Goal: Use online tool/utility: Utilize a website feature to perform a specific function

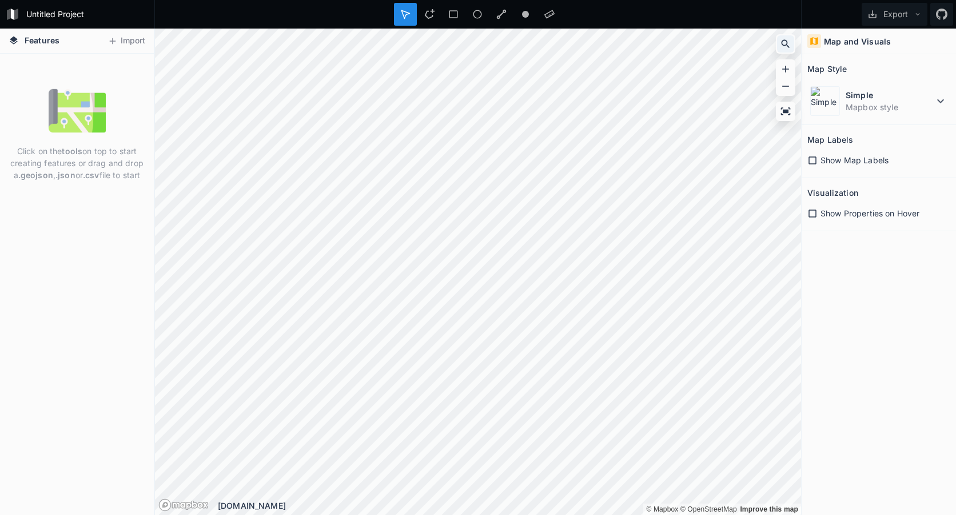
click at [788, 43] on icon at bounding box center [785, 43] width 11 height 11
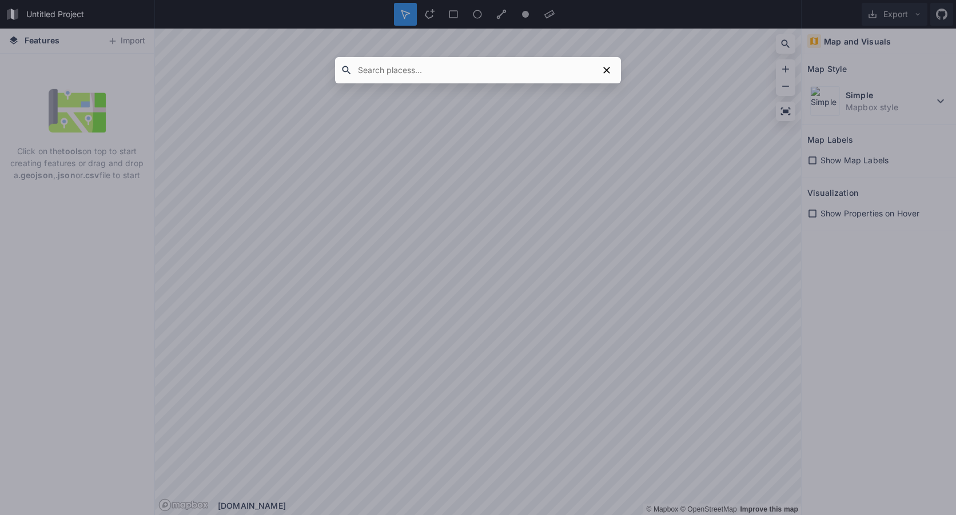
click at [455, 78] on input "text" at bounding box center [475, 70] width 246 height 21
paste input "[GEOGRAPHIC_DATA][PERSON_NAME], 02611 – lot. 2 pal 49616 – [GEOGRAPHIC_DATA] 02…"
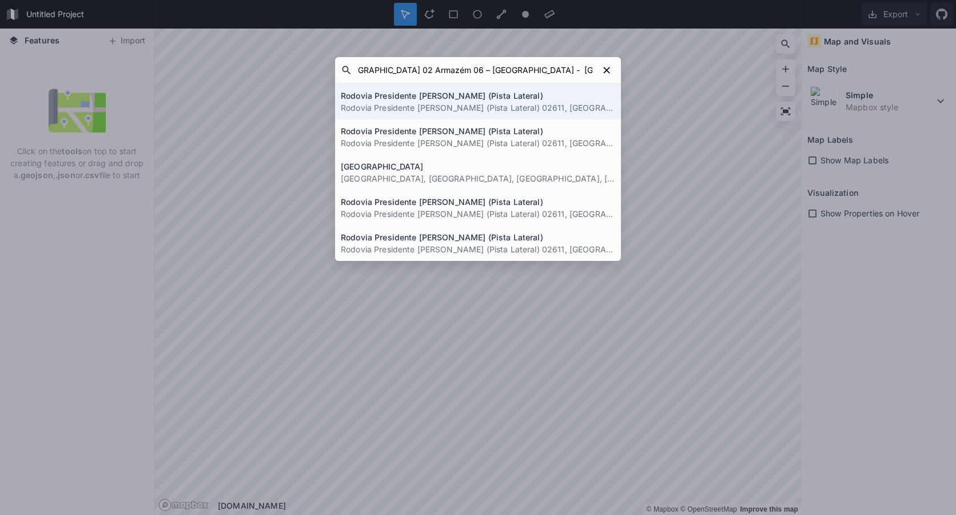
type input "[GEOGRAPHIC_DATA][PERSON_NAME], 02611 – lot. 2 pal 49616 – [GEOGRAPHIC_DATA] 02…"
click at [530, 101] on h4 "Rodovia Presidente [PERSON_NAME] (Pista Lateral)" at bounding box center [478, 96] width 274 height 12
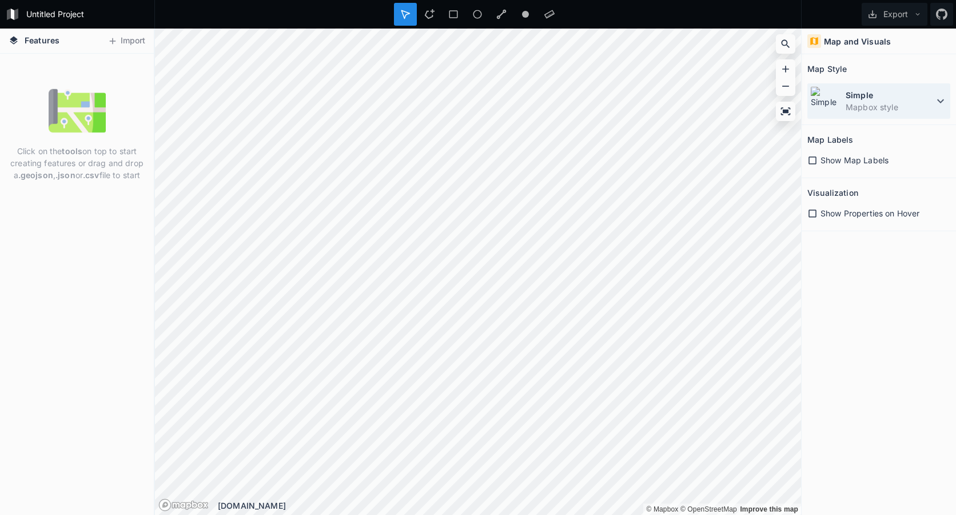
click at [909, 96] on dt "Simple" at bounding box center [889, 95] width 88 height 12
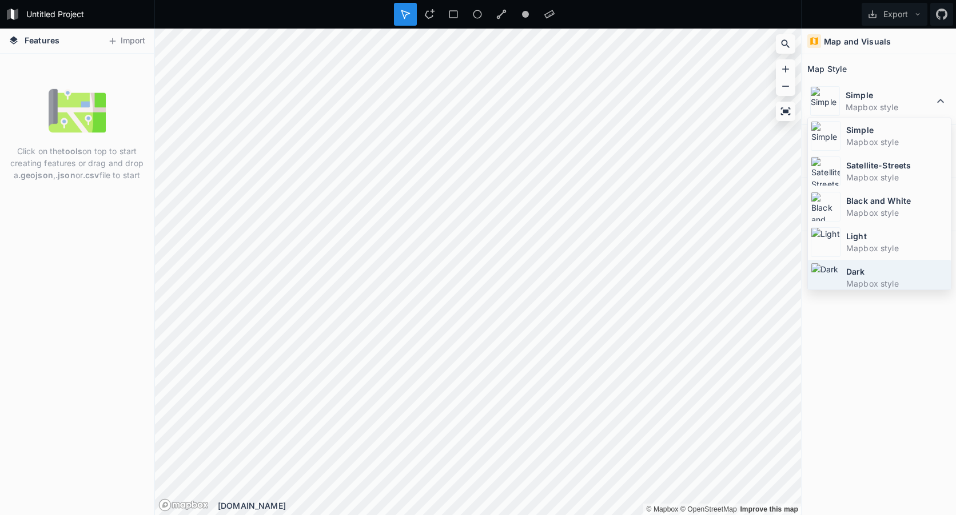
click at [857, 273] on dt "Dark" at bounding box center [897, 272] width 102 height 12
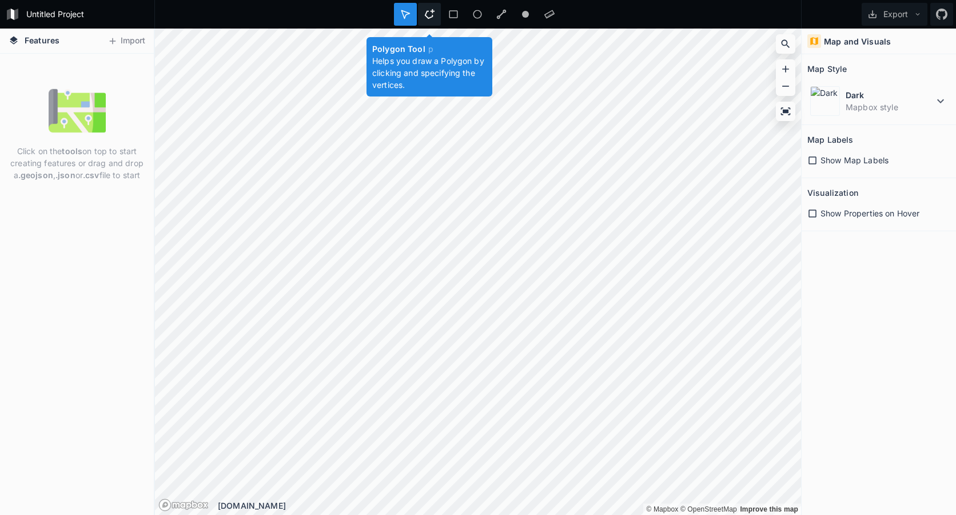
click at [427, 13] on icon at bounding box center [429, 14] width 10 height 10
click at [429, 11] on icon at bounding box center [429, 14] width 10 height 10
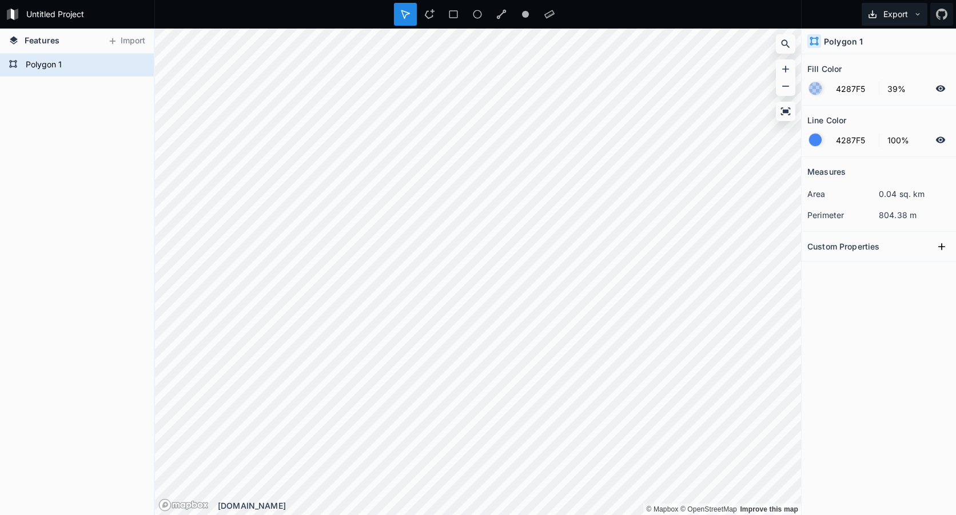
click at [918, 15] on icon at bounding box center [918, 14] width 4 height 2
click at [895, 67] on div "Export as .geojson" at bounding box center [892, 65] width 114 height 23
click at [784, 43] on icon at bounding box center [785, 43] width 11 height 11
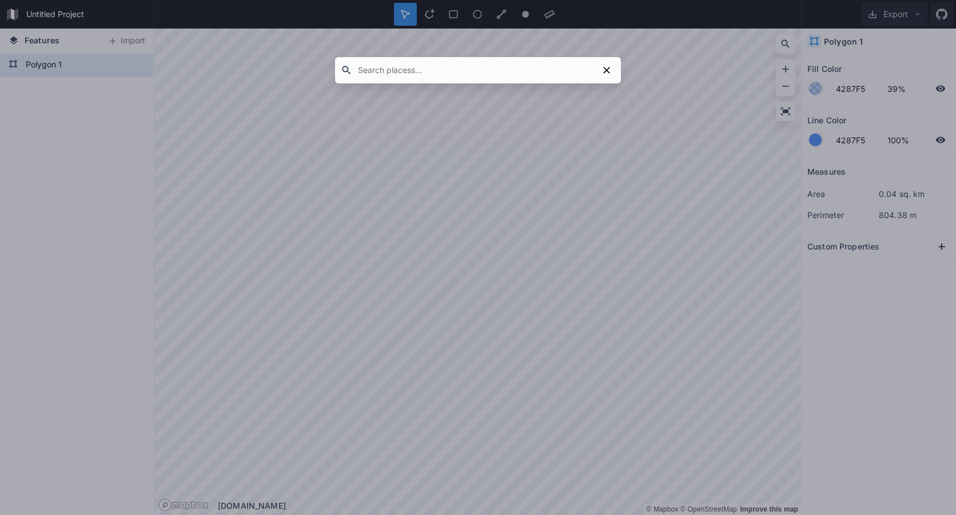
click at [398, 66] on input "text" at bounding box center [475, 70] width 246 height 21
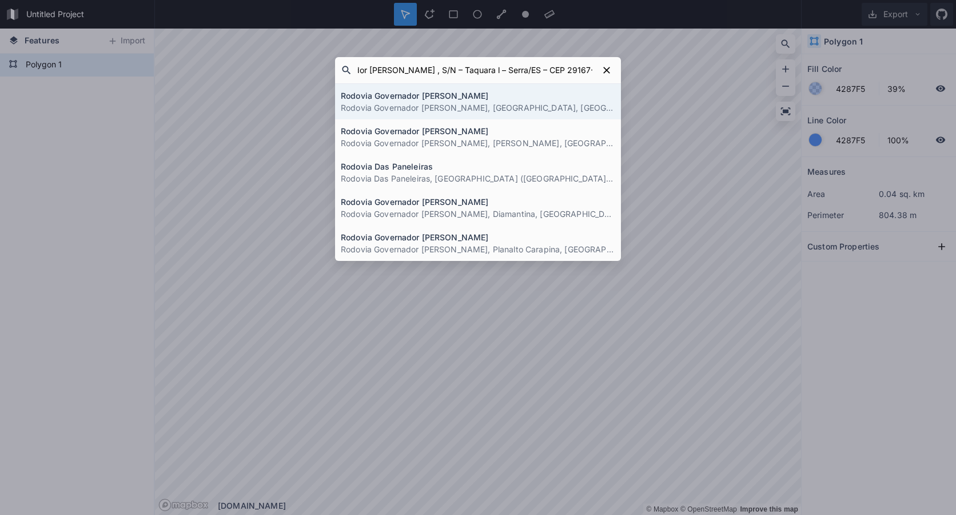
type input "Rod. Governador [PERSON_NAME] , S/N – Taquara l – Serra/ES – CEP 29167-750"
click at [504, 104] on p "Rodovia Governador [PERSON_NAME], [GEOGRAPHIC_DATA], [GEOGRAPHIC_DATA], 29164-0…" at bounding box center [478, 108] width 274 height 12
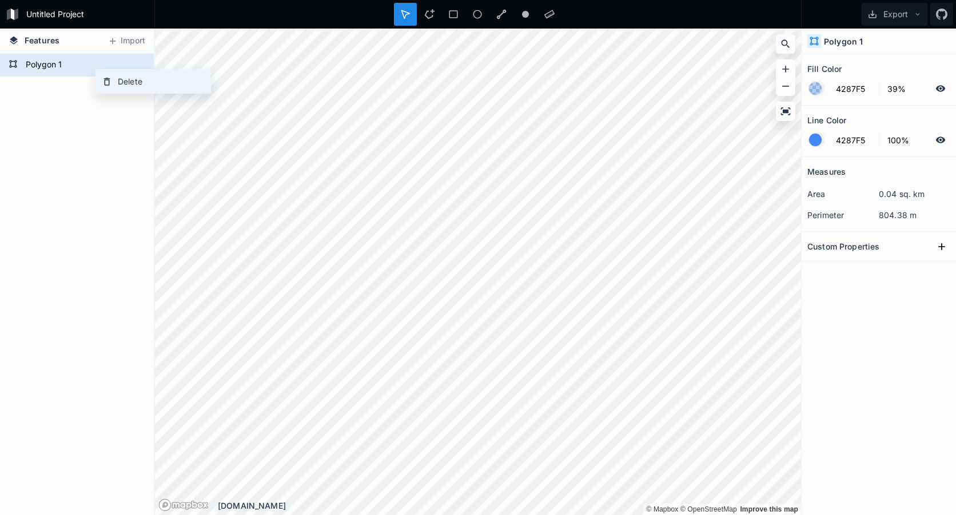
click at [126, 83] on div "Delete" at bounding box center [153, 81] width 114 height 23
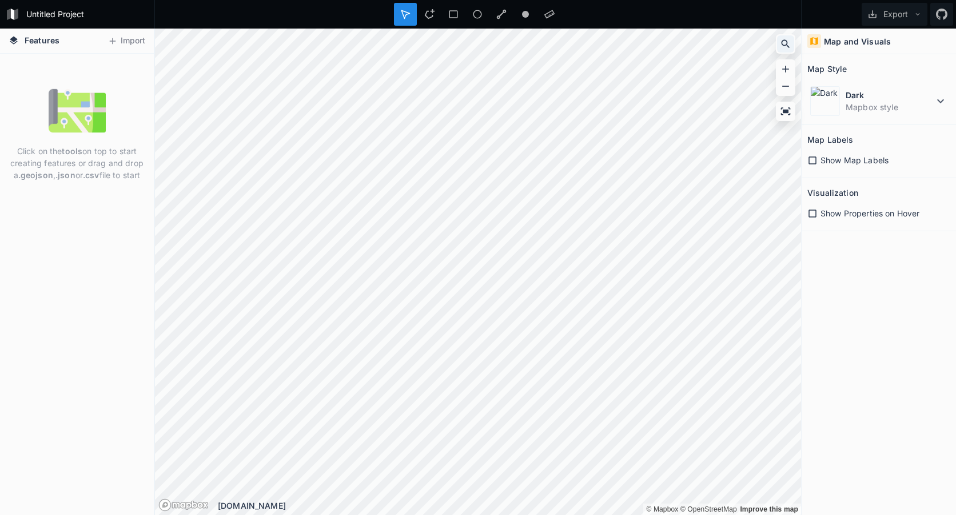
click at [782, 46] on icon at bounding box center [785, 43] width 11 height 11
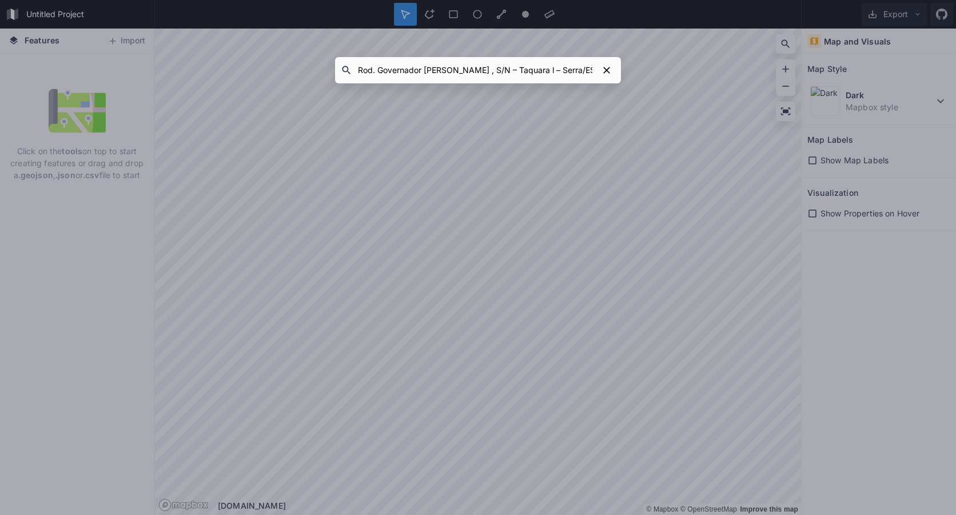
scroll to position [0, 54]
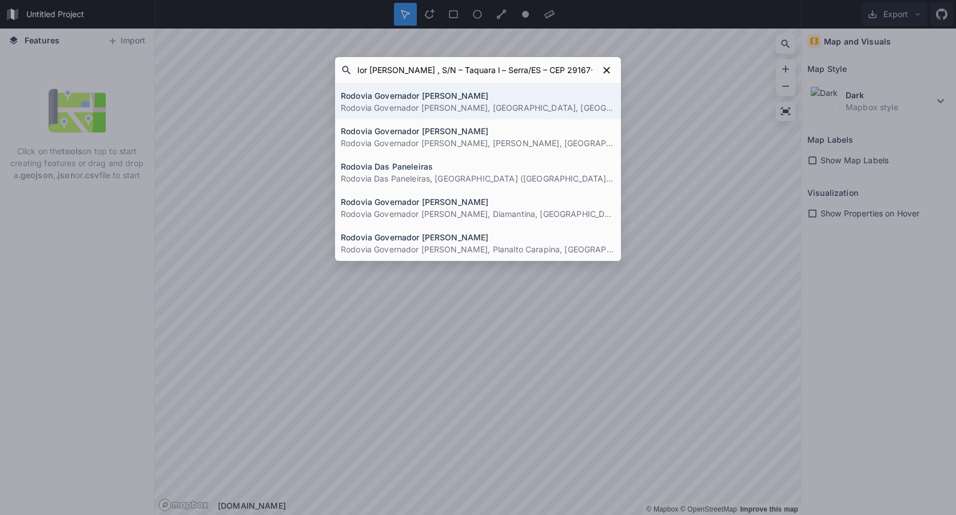
type input "Rod. Governador [PERSON_NAME] , S/N – Taquara l – Serra/ES – CEP 29167-750"
click at [525, 109] on p "Rodovia Governador [PERSON_NAME], [GEOGRAPHIC_DATA], [GEOGRAPHIC_DATA], 29164-0…" at bounding box center [478, 108] width 274 height 12
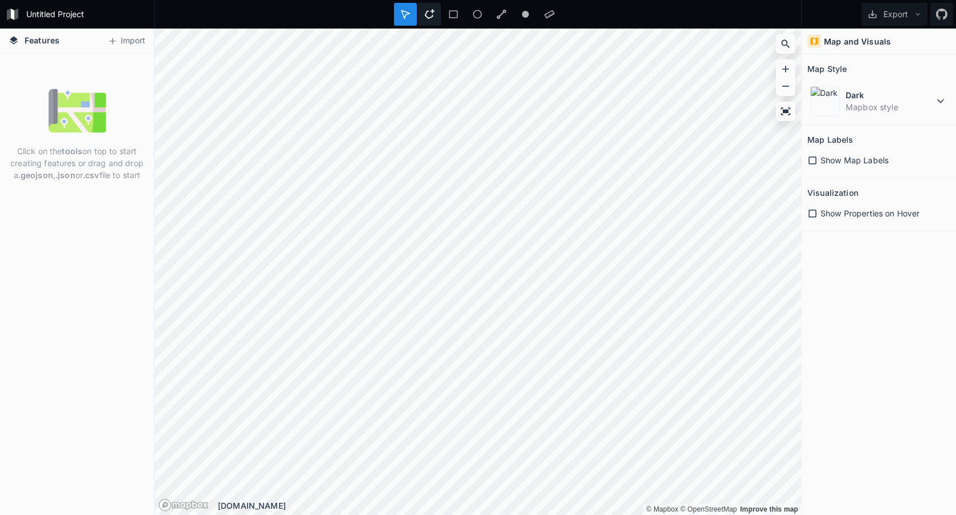
click at [430, 14] on icon at bounding box center [429, 14] width 10 height 10
click at [427, 14] on icon at bounding box center [429, 14] width 10 height 10
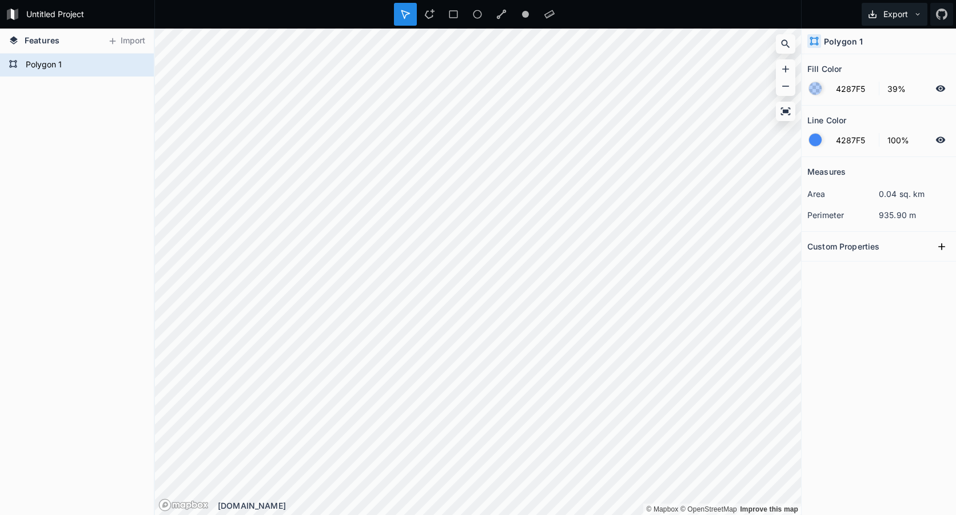
click at [882, 13] on button "Export" at bounding box center [894, 14] width 66 height 23
click at [892, 62] on div "Export as .geojson" at bounding box center [892, 65] width 114 height 23
click at [71, 75] on div "Delete" at bounding box center [98, 74] width 114 height 23
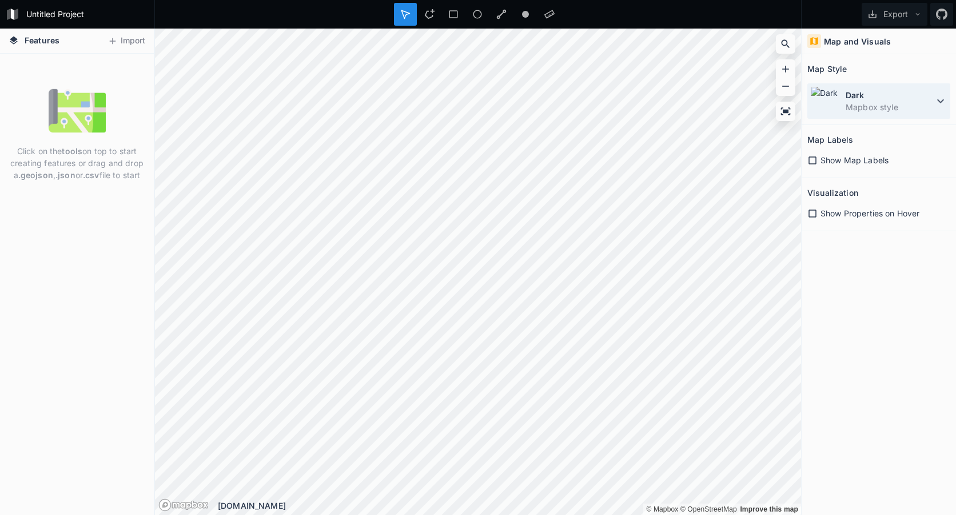
click at [869, 108] on dd "Mapbox style" at bounding box center [889, 107] width 88 height 12
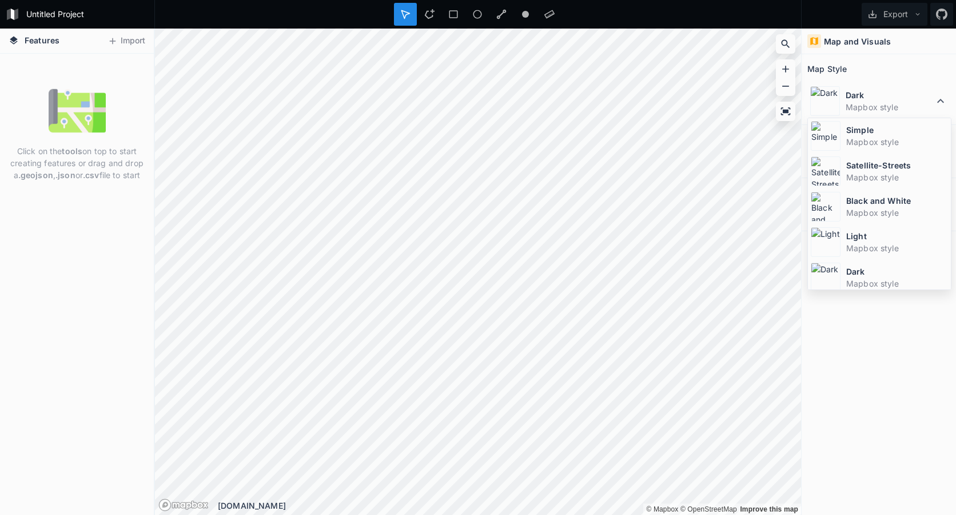
click at [856, 165] on dt "Satellite-Streets" at bounding box center [897, 165] width 102 height 12
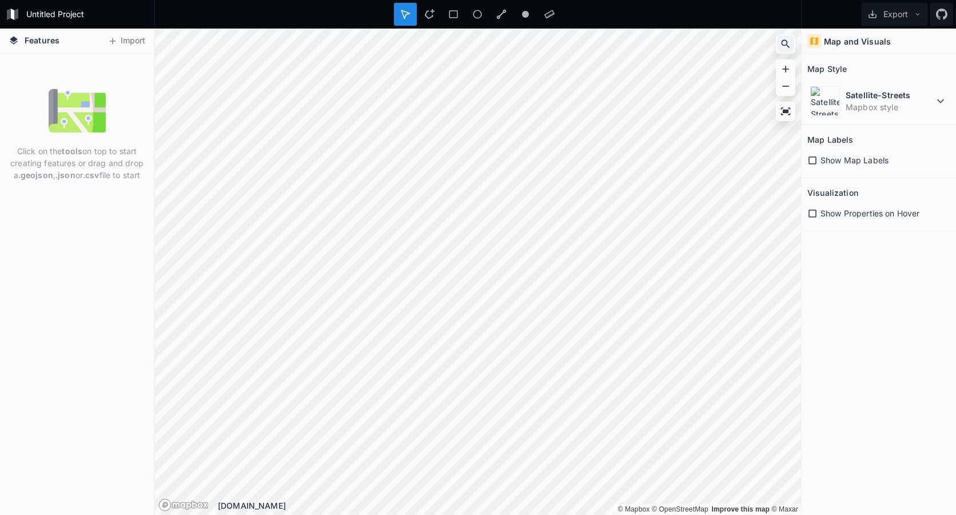
click at [779, 43] on div at bounding box center [785, 43] width 17 height 17
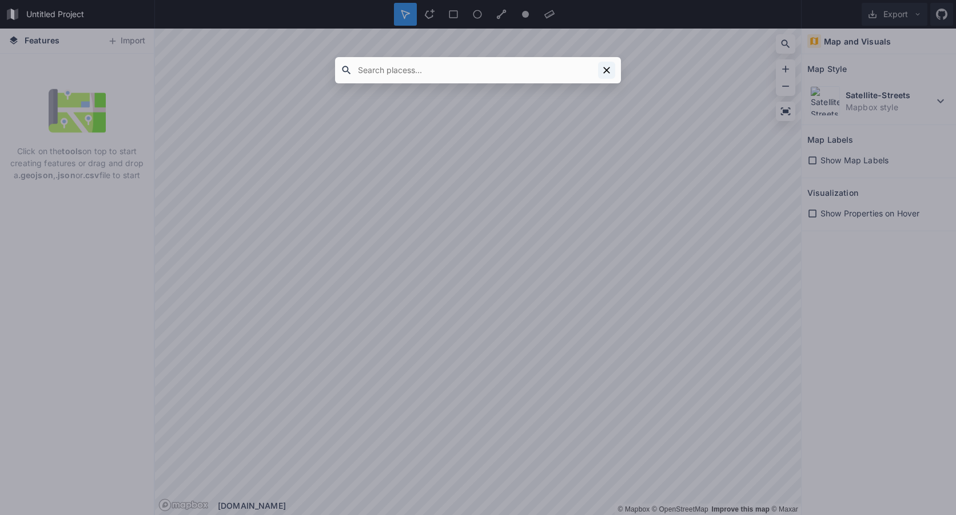
paste input "[STREET_ADDRESS][PERSON_NAME]"
type input "[STREET_ADDRESS][PERSON_NAME]"
click button "submit" at bounding box center [0, 0] width 0 height 0
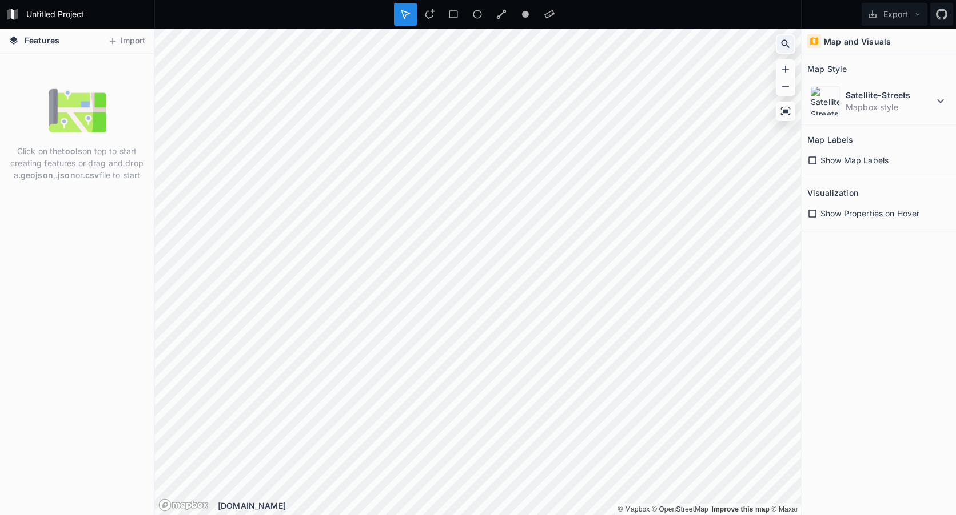
click at [783, 47] on icon at bounding box center [785, 43] width 11 height 11
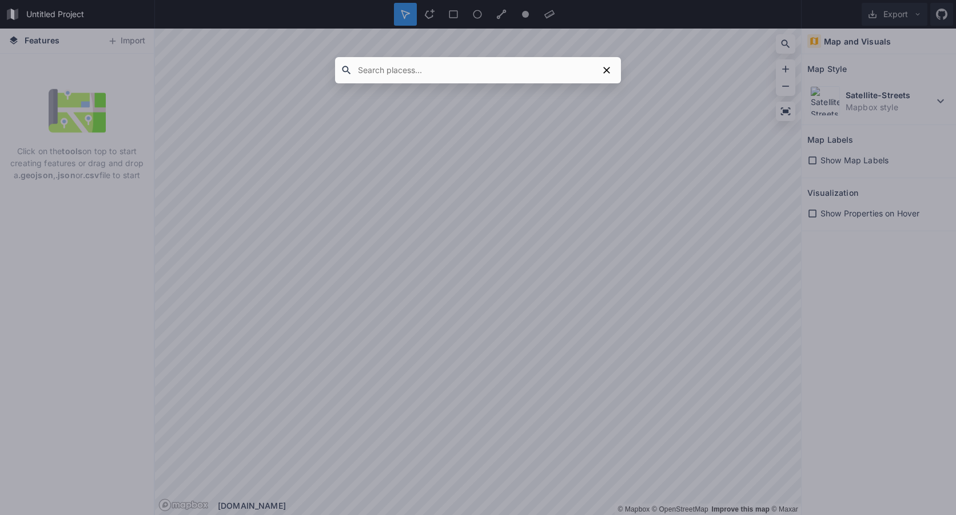
click at [463, 67] on input "text" at bounding box center [475, 70] width 246 height 21
paste input "[STREET_ADDRESS][PERSON_NAME]"
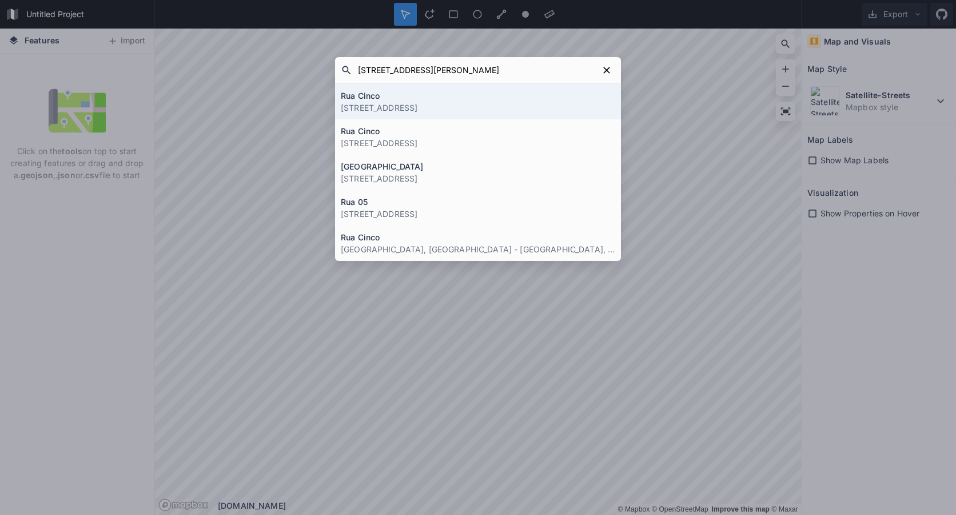
type input "[STREET_ADDRESS][PERSON_NAME]"
click at [463, 105] on p "[STREET_ADDRESS]" at bounding box center [478, 108] width 274 height 12
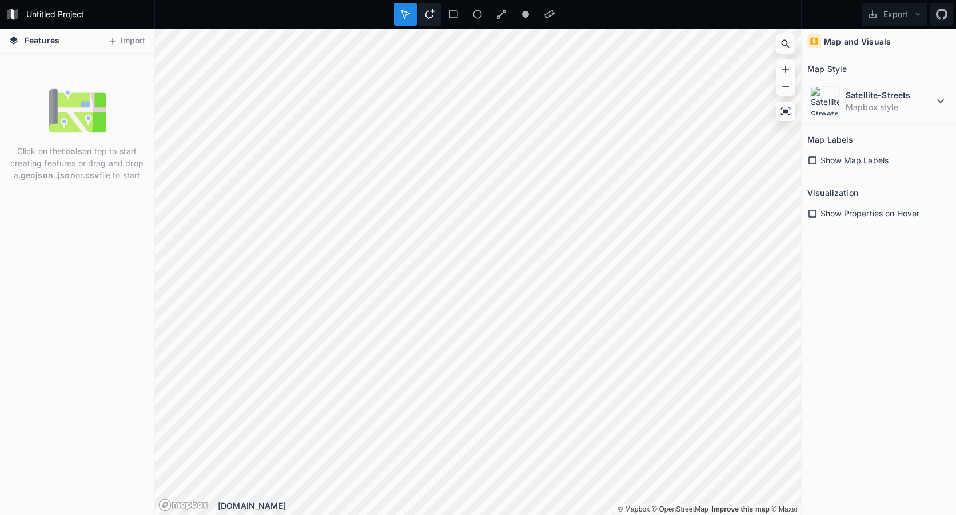
click at [431, 11] on icon at bounding box center [430, 14] width 10 height 10
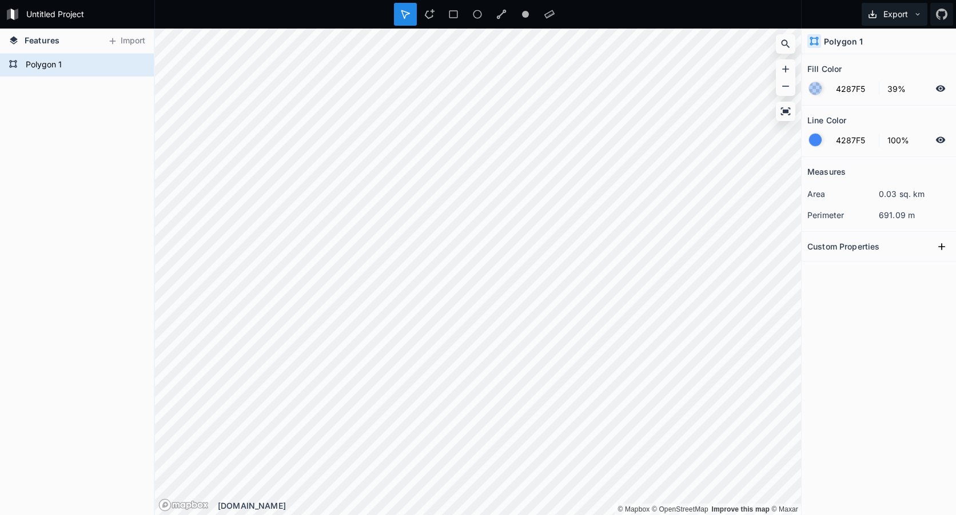
click at [893, 11] on button "Export" at bounding box center [894, 14] width 66 height 23
click at [890, 70] on div "Export as .geojson" at bounding box center [892, 65] width 114 height 23
click at [782, 40] on icon at bounding box center [785, 43] width 11 height 11
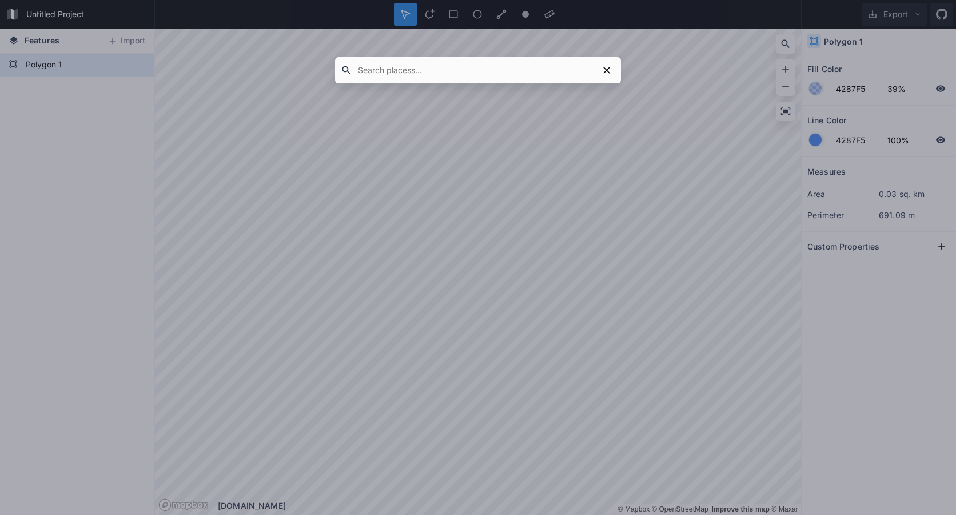
click at [435, 74] on input "text" at bounding box center [475, 70] width 246 height 21
paste input "SDMC Q 2 - [GEOGRAPHIC_DATA], [GEOGRAPHIC_DATA] - [GEOGRAPHIC_DATA], 72265-080"
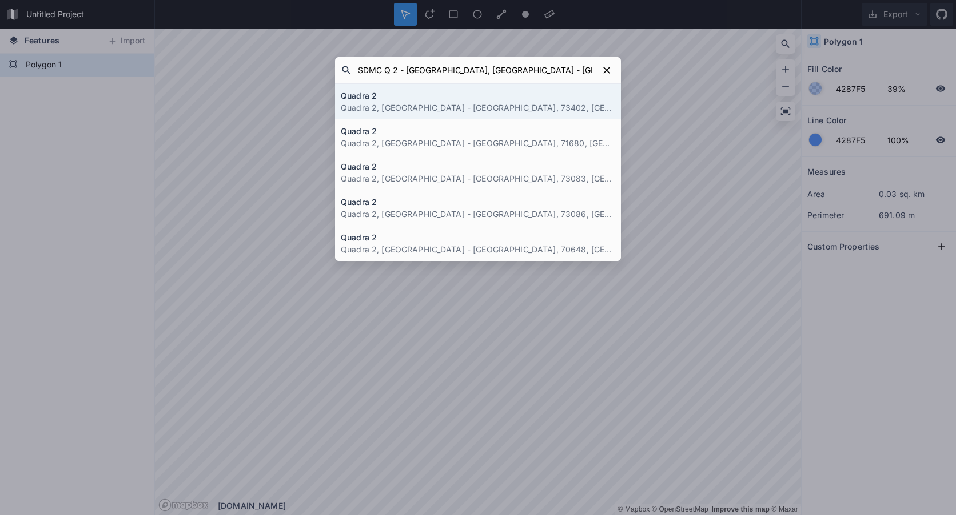
type input "SDMC Q 2 - [GEOGRAPHIC_DATA], [GEOGRAPHIC_DATA] - [GEOGRAPHIC_DATA], 72265-080"
click at [475, 102] on p "Quadra 2, [GEOGRAPHIC_DATA] - [GEOGRAPHIC_DATA], 73402, [GEOGRAPHIC_DATA]" at bounding box center [478, 108] width 274 height 12
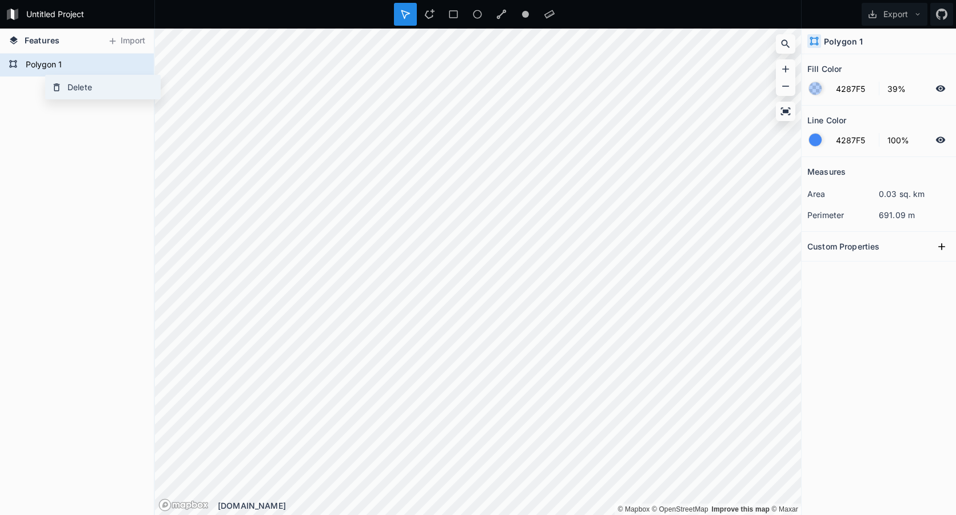
click at [79, 86] on div "Delete" at bounding box center [103, 86] width 114 height 23
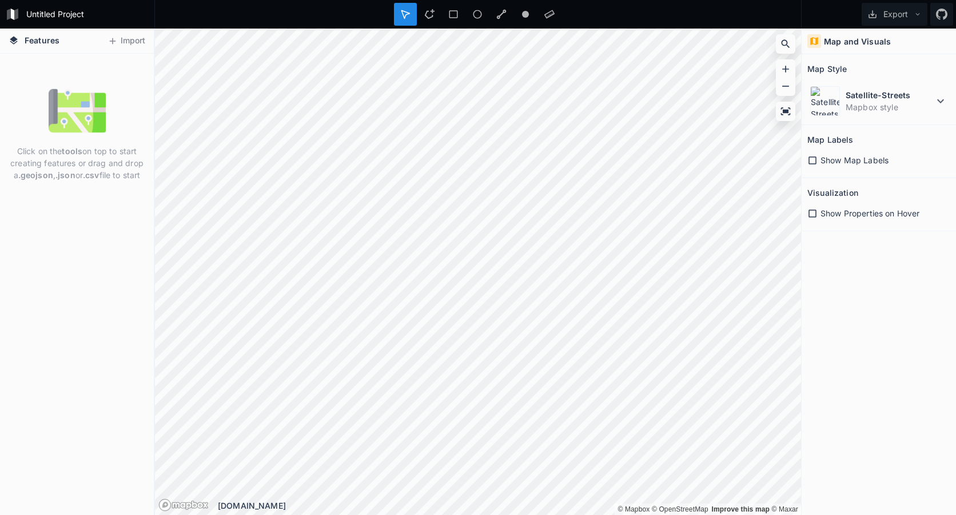
click at [671, 11] on div at bounding box center [477, 14] width 647 height 29
click at [785, 45] on icon at bounding box center [785, 43] width 11 height 11
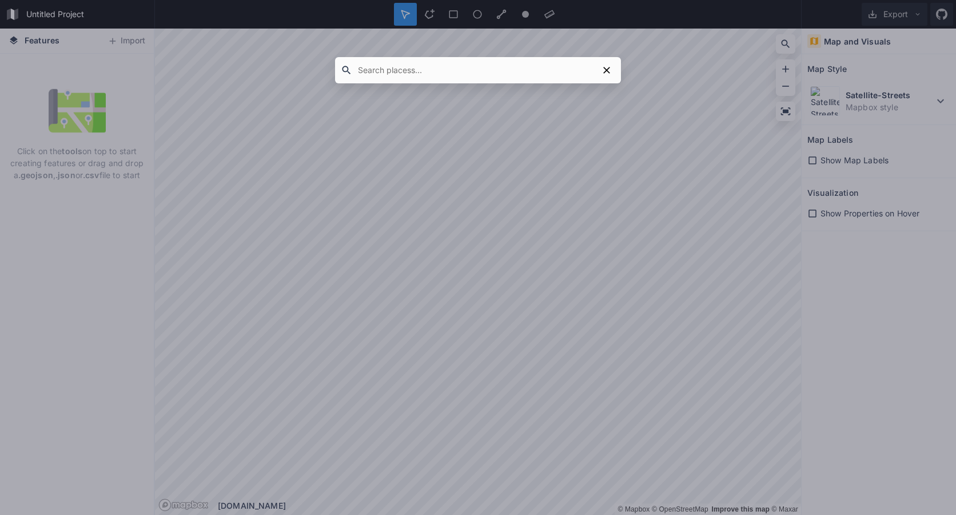
click at [404, 74] on input "text" at bounding box center [475, 70] width 246 height 21
paste input "H3P5+RH - [GEOGRAPHIC_DATA], GO"
type input "H3P5+RH - [GEOGRAPHIC_DATA], GO"
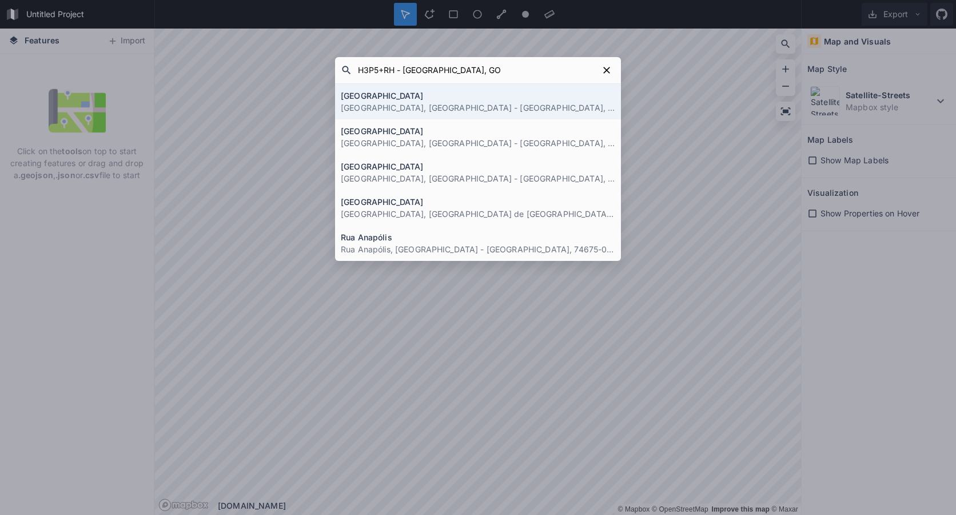
click button "submit" at bounding box center [0, 0] width 0 height 0
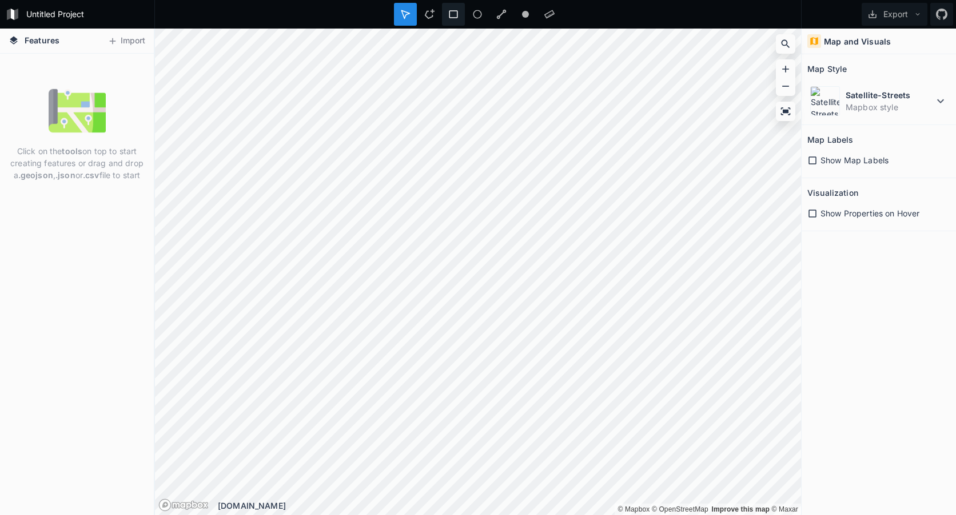
click at [455, 14] on icon at bounding box center [453, 14] width 10 height 10
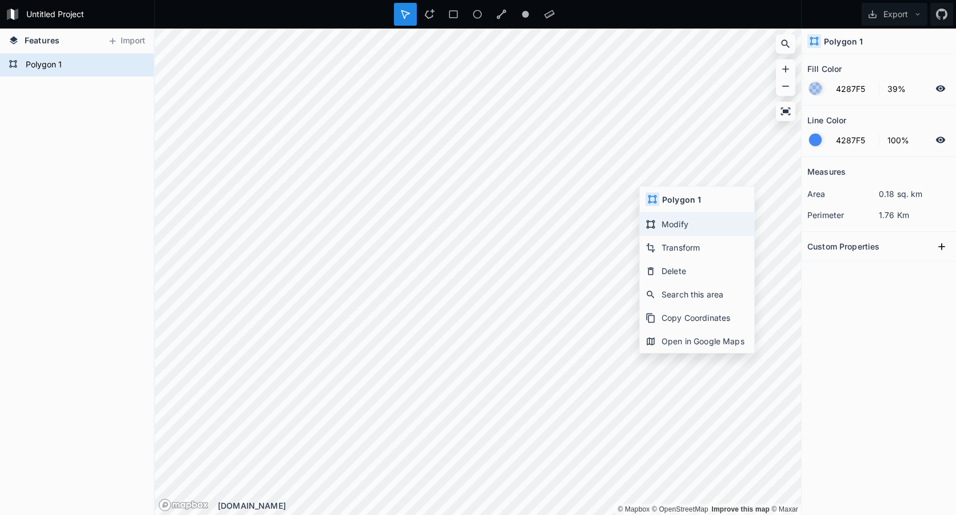
click at [674, 227] on div "Modify" at bounding box center [697, 224] width 114 height 23
click at [432, 18] on icon at bounding box center [429, 14] width 10 height 10
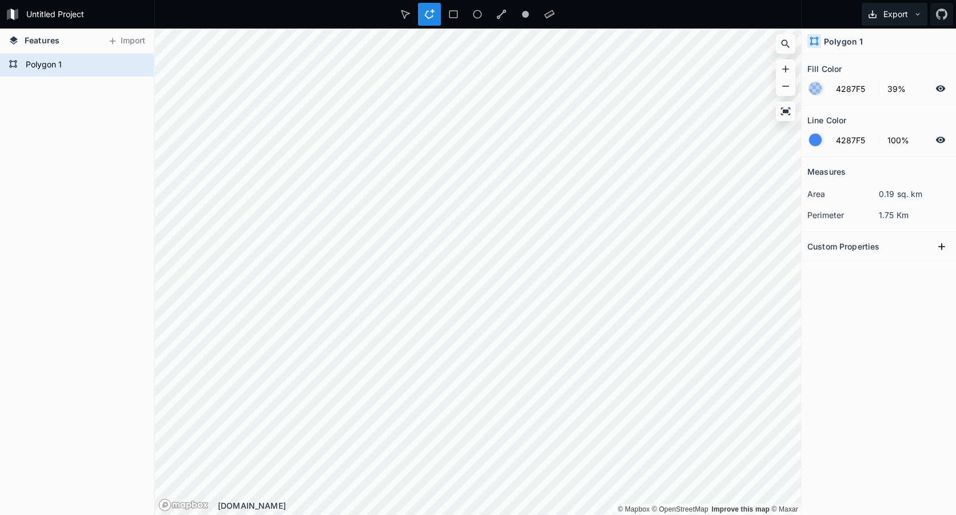
drag, startPoint x: 888, startPoint y: 12, endPoint x: 882, endPoint y: 4, distance: 9.8
click at [882, 4] on button "Export" at bounding box center [894, 14] width 66 height 23
click at [897, 63] on div "Export as .geojson" at bounding box center [892, 65] width 114 height 23
click at [901, 342] on div "Measures area 0.19 sq. km perimeter 1.75 Km Custom Properties" at bounding box center [878, 307] width 154 height 301
click at [82, 88] on div "Delete" at bounding box center [107, 83] width 114 height 23
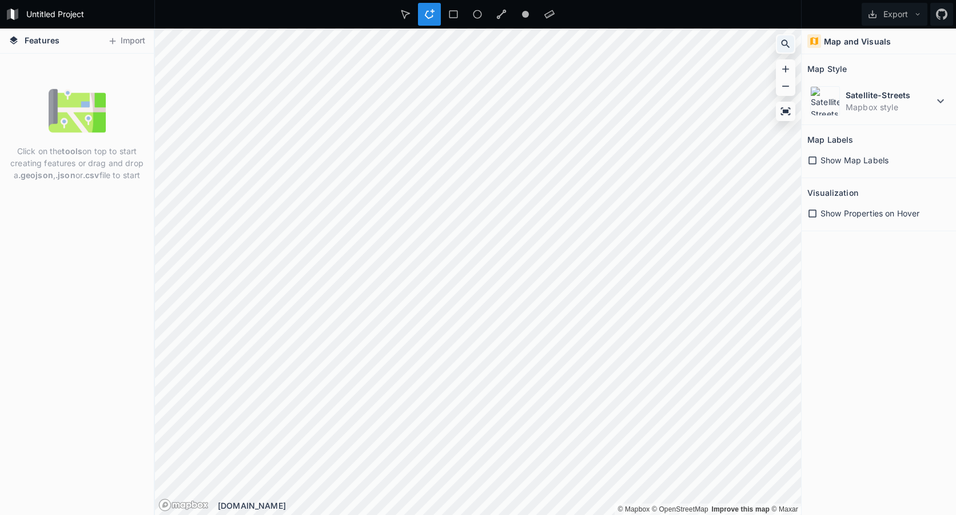
click at [786, 45] on icon at bounding box center [785, 44] width 9 height 9
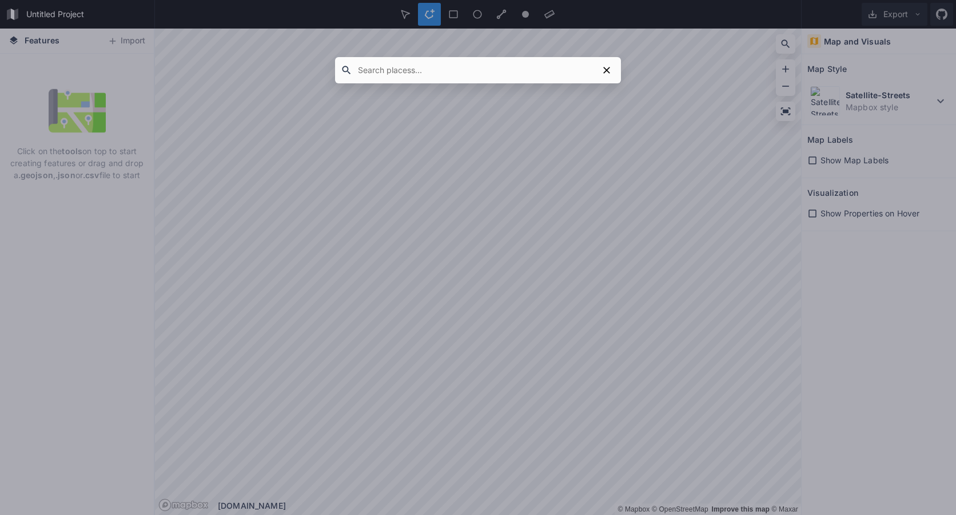
click at [382, 79] on input "text" at bounding box center [475, 70] width 246 height 21
paste input "Ac. Dois - [GEOGRAPHIC_DATA], [GEOGRAPHIC_DATA] - [GEOGRAPHIC_DATA], 68371-400"
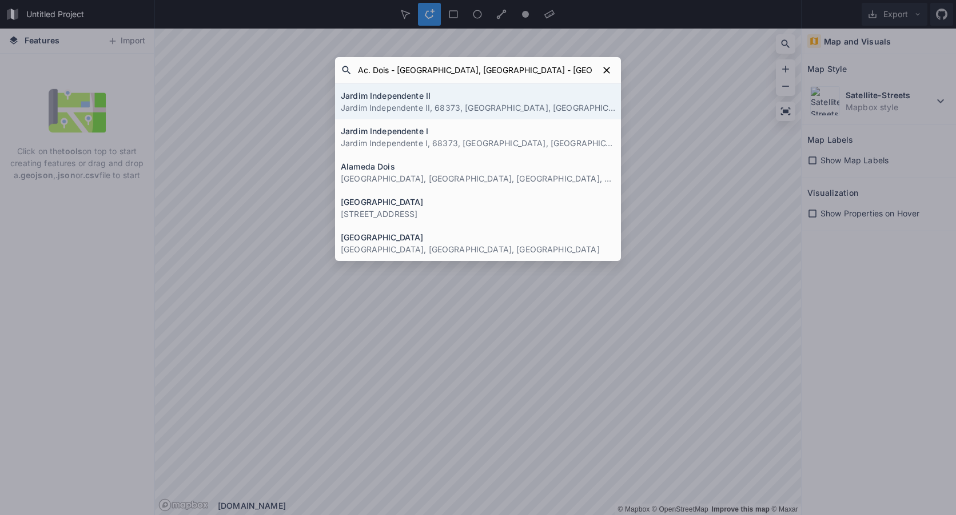
type input "Ac. Dois - [GEOGRAPHIC_DATA], [GEOGRAPHIC_DATA] - [GEOGRAPHIC_DATA], 68371-400"
click at [428, 103] on p "Jardim Independente II, 68373, [GEOGRAPHIC_DATA], [GEOGRAPHIC_DATA], [GEOGRAPHI…" at bounding box center [478, 108] width 274 height 12
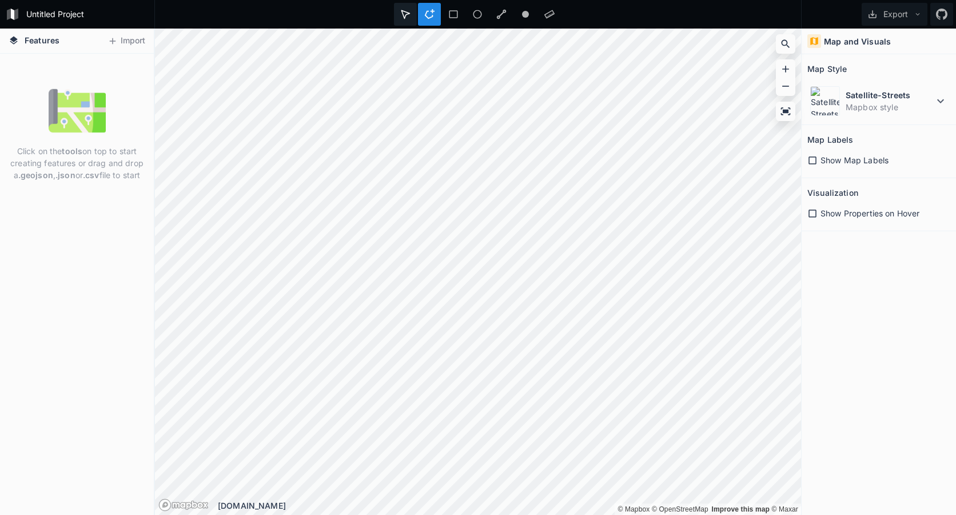
click at [407, 7] on div at bounding box center [405, 14] width 23 height 23
click at [786, 41] on icon at bounding box center [785, 44] width 9 height 9
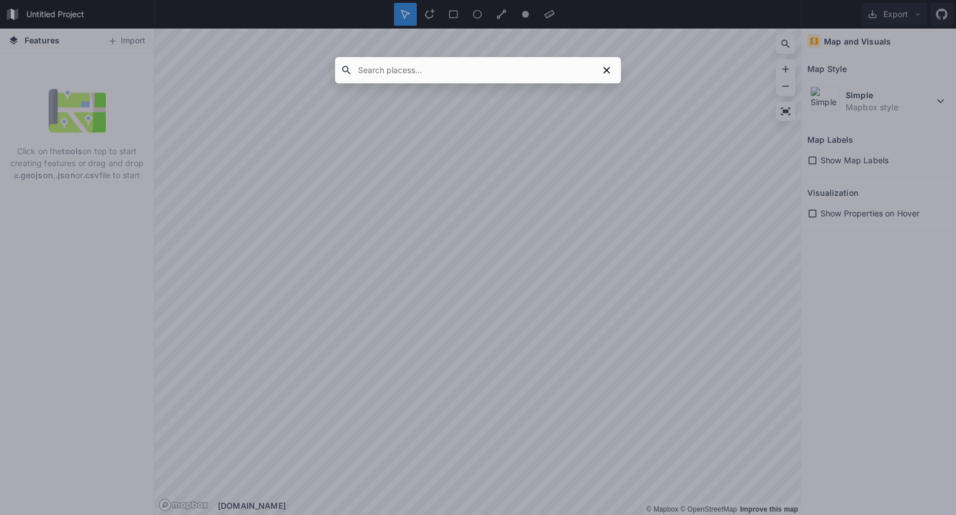
click at [404, 69] on input "text" at bounding box center [475, 70] width 246 height 21
paste input "Ac. Dois - [GEOGRAPHIC_DATA], [GEOGRAPHIC_DATA] - [GEOGRAPHIC_DATA], 68371-400"
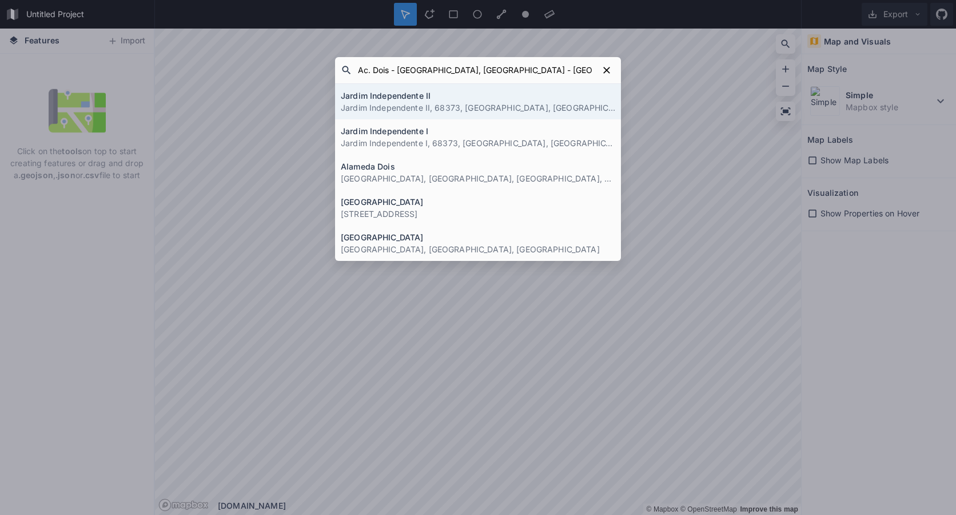
type input "Ac. Dois - [GEOGRAPHIC_DATA], [GEOGRAPHIC_DATA] - [GEOGRAPHIC_DATA], 68371-400"
click at [413, 99] on h4 "Jardim Independente II" at bounding box center [478, 96] width 274 height 12
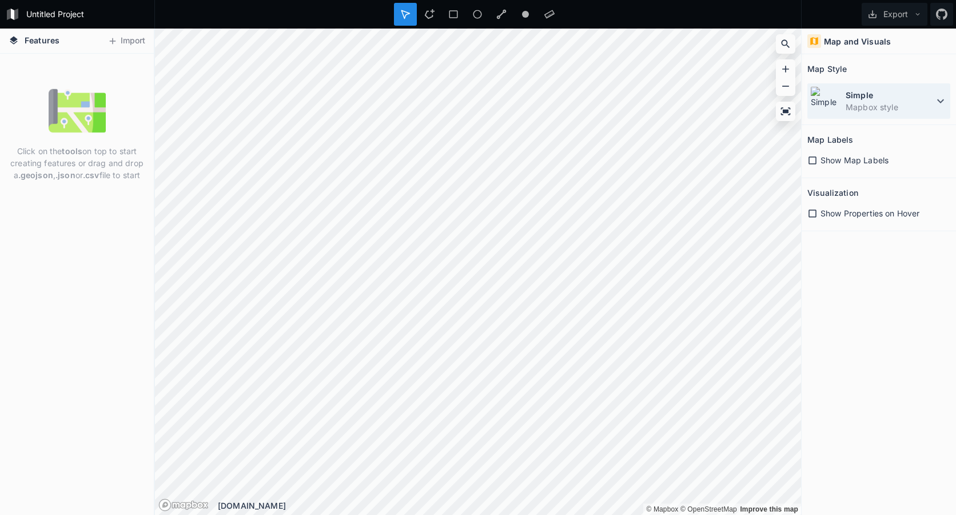
click at [860, 107] on dd "Mapbox style" at bounding box center [889, 107] width 88 height 12
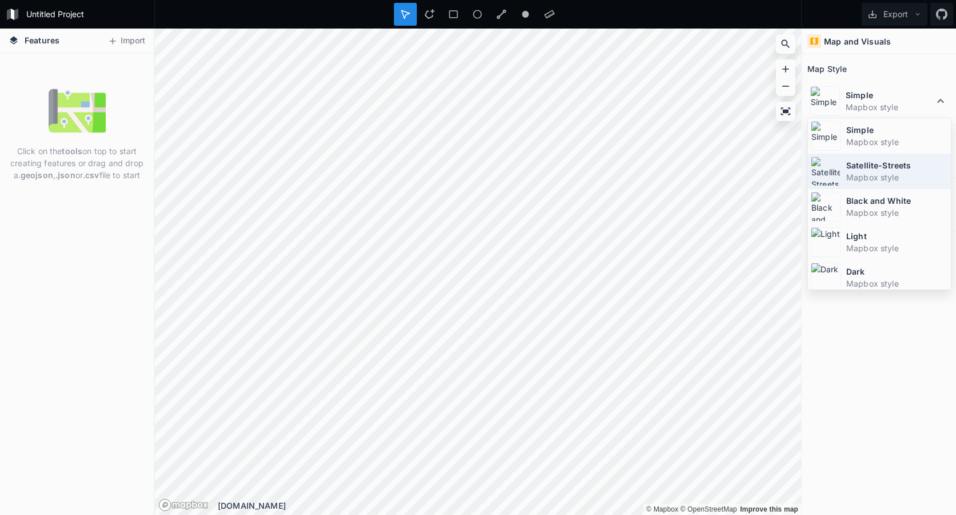
click at [850, 170] on dt "Satellite-Streets" at bounding box center [897, 165] width 102 height 12
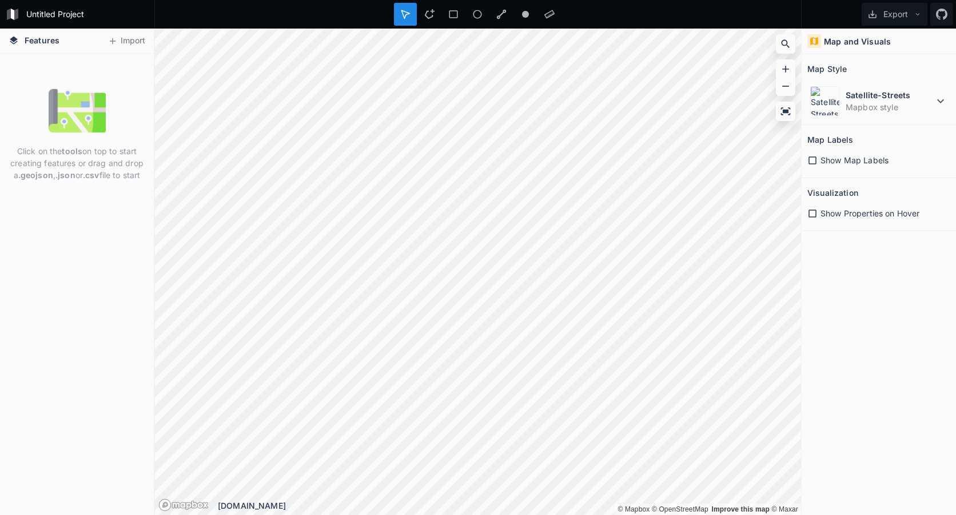
drag, startPoint x: 847, startPoint y: 164, endPoint x: 898, endPoint y: 55, distance: 120.7
click at [898, 55] on section "Map Style Satellite-Streets Mapbox style" at bounding box center [878, 89] width 154 height 71
click at [429, 11] on icon at bounding box center [429, 14] width 10 height 10
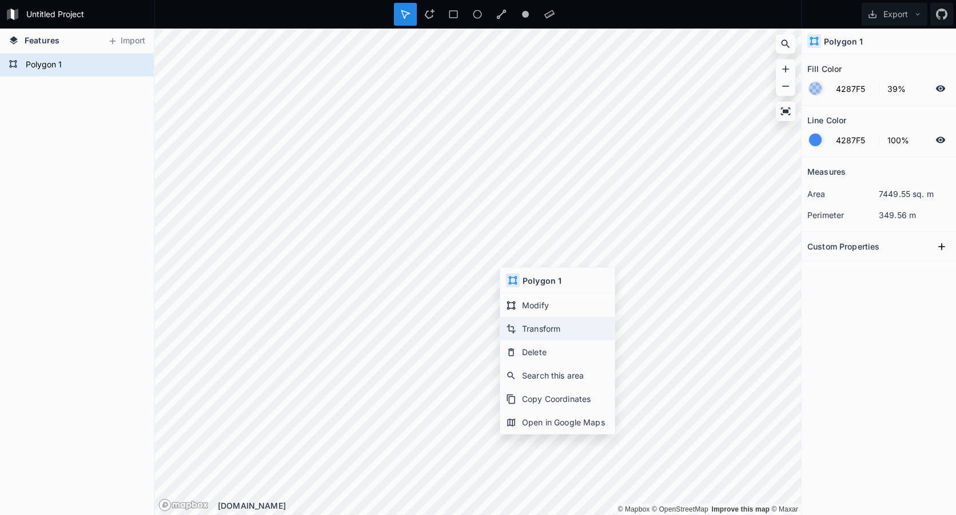
click at [546, 330] on div "Transform" at bounding box center [557, 328] width 114 height 23
click at [911, 329] on div "Measures area 8769.24 sq. m perimeter 379.27 m Custom Properties" at bounding box center [878, 307] width 154 height 301
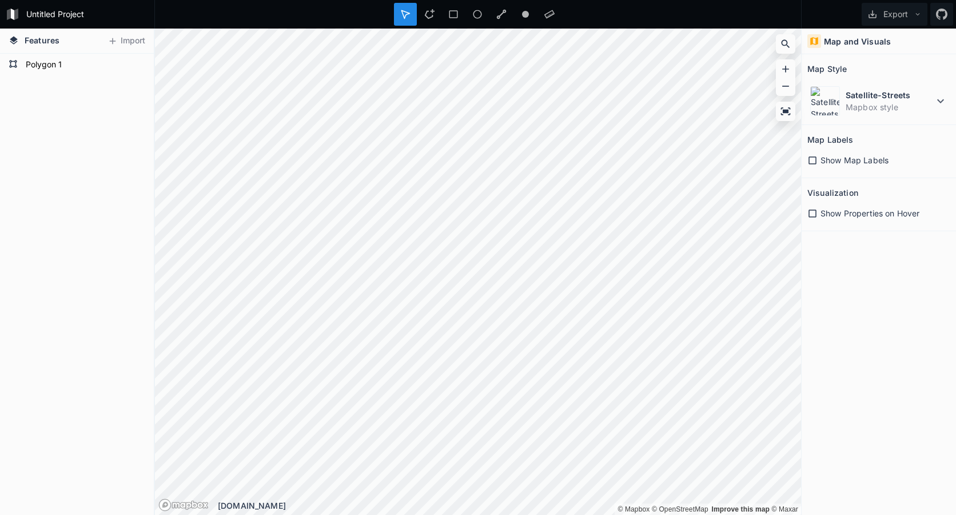
click at [91, 177] on div "Polygon 1" at bounding box center [77, 285] width 154 height 462
click at [901, 3] on button "Export" at bounding box center [894, 14] width 66 height 23
click at [866, 68] on div "Export as .geojson" at bounding box center [892, 65] width 114 height 23
click at [853, 303] on div "Map and Visuals Map Style Satellite-Streets Mapbox style Map Labels Show Map La…" at bounding box center [878, 272] width 154 height 487
click at [886, 364] on div "Map and Visuals Map Style Satellite-Streets Mapbox style Map Labels Show Map La…" at bounding box center [878, 272] width 154 height 487
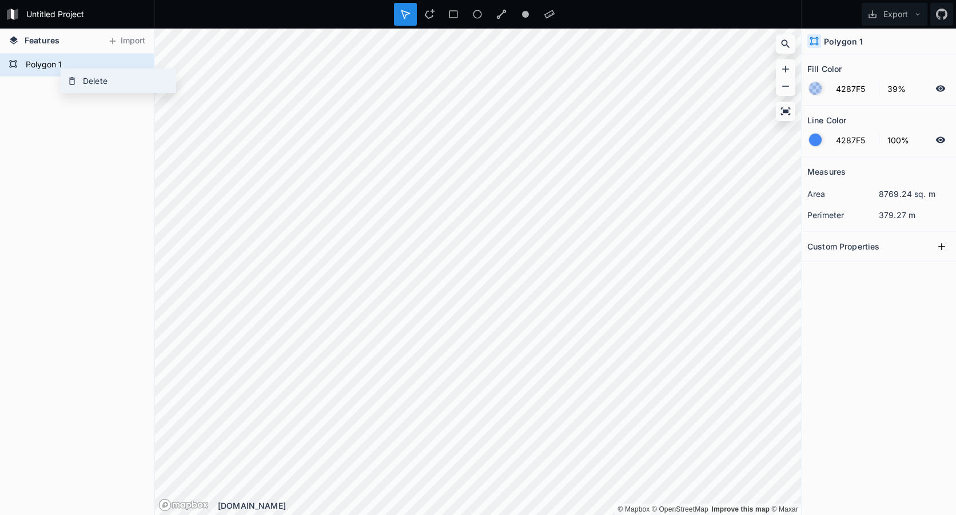
click at [107, 79] on div "Delete" at bounding box center [118, 80] width 114 height 23
